Goal: Transaction & Acquisition: Obtain resource

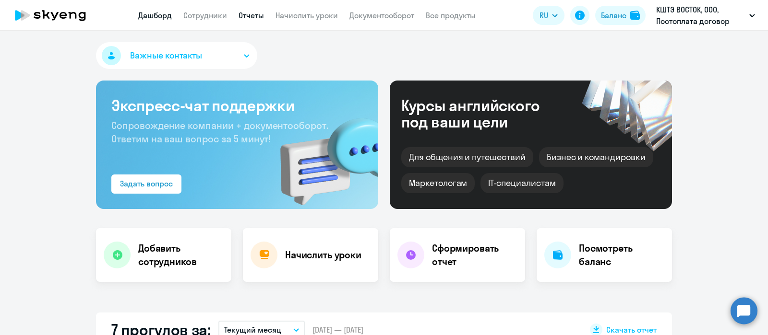
click at [246, 16] on link "Отчеты" at bounding box center [251, 16] width 25 height 10
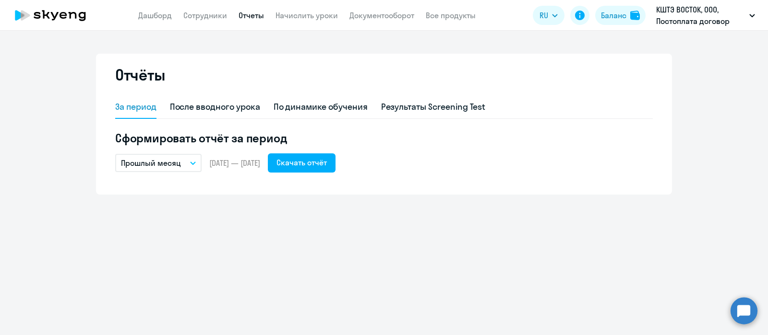
click at [166, 162] on p "Прошлый месяц" at bounding box center [151, 163] width 60 height 12
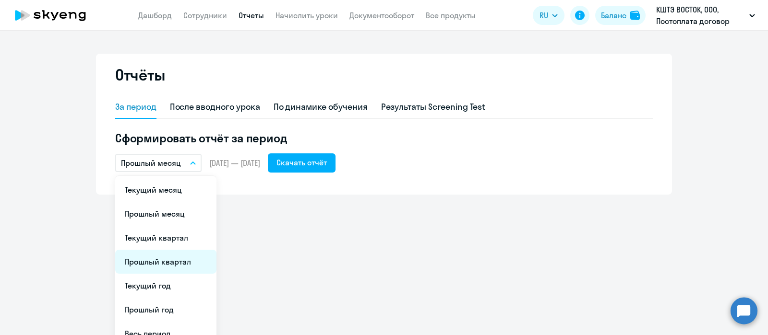
scroll to position [36, 0]
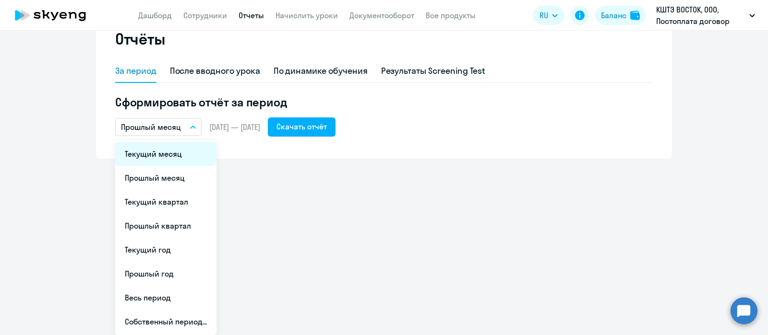
click at [152, 159] on li "Текущий месяц" at bounding box center [165, 154] width 101 height 24
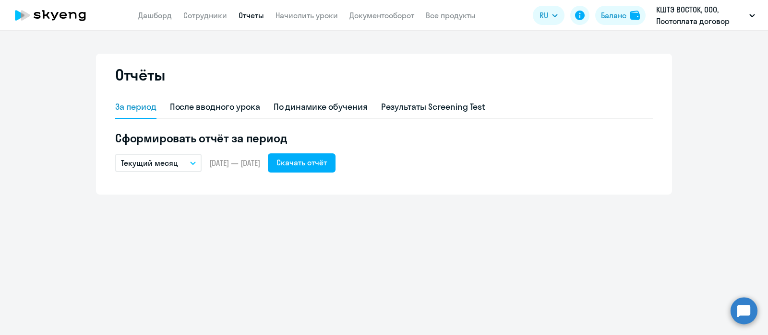
scroll to position [0, 0]
click at [327, 166] on div "Скачать отчёт" at bounding box center [301, 163] width 50 height 12
click at [191, 12] on link "Сотрудники" at bounding box center [205, 16] width 44 height 10
select select "30"
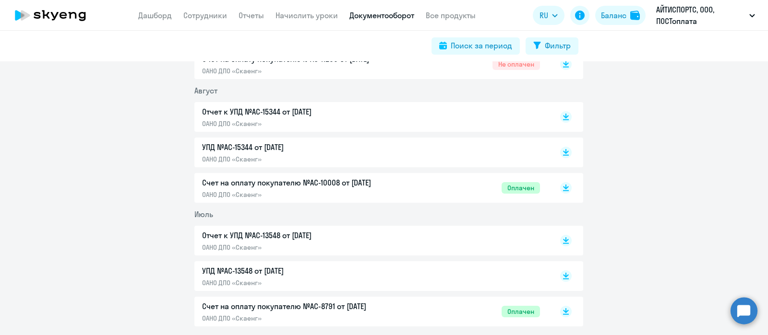
scroll to position [133, 0]
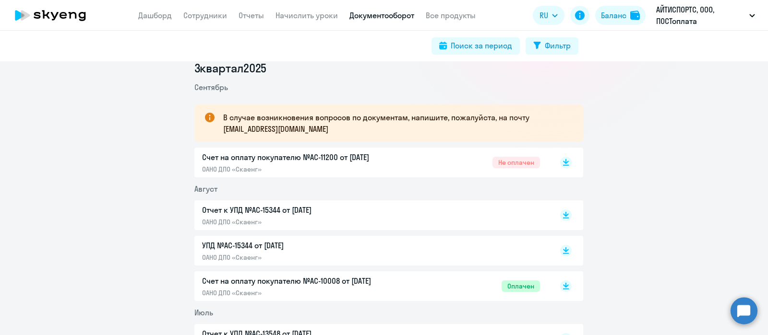
click at [302, 157] on p "Счет на оплату покупателю №AC-11200 от 02.09.2025" at bounding box center [303, 158] width 202 height 12
